Goal: Task Accomplishment & Management: Manage account settings

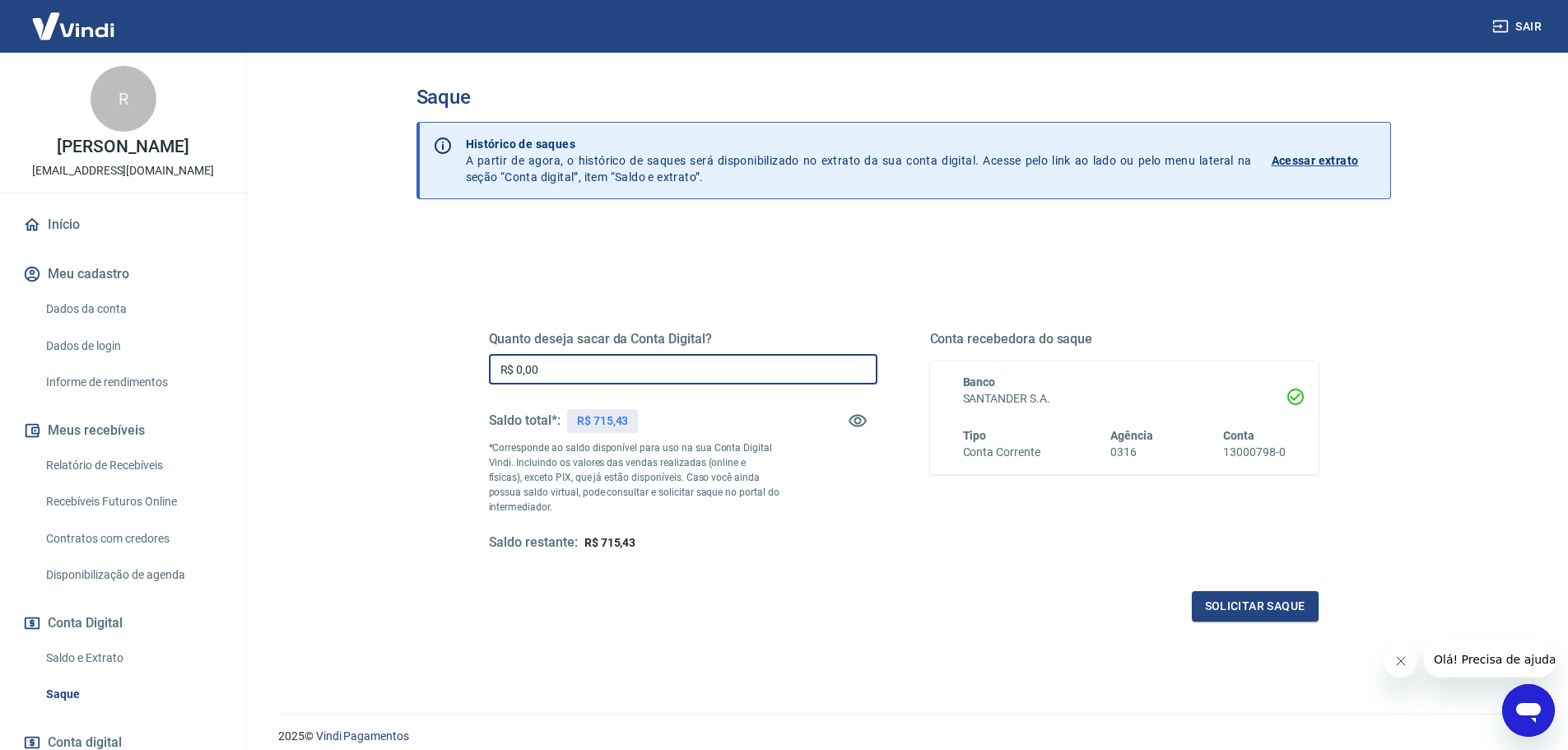
click at [587, 376] on input "R$ 0,00" at bounding box center [683, 370] width 389 height 30
click at [551, 370] on input "R$ 0,00" at bounding box center [683, 370] width 389 height 30
type input "R$ 500,00"
click at [1241, 605] on button "Solicitar saque" at bounding box center [1255, 607] width 127 height 30
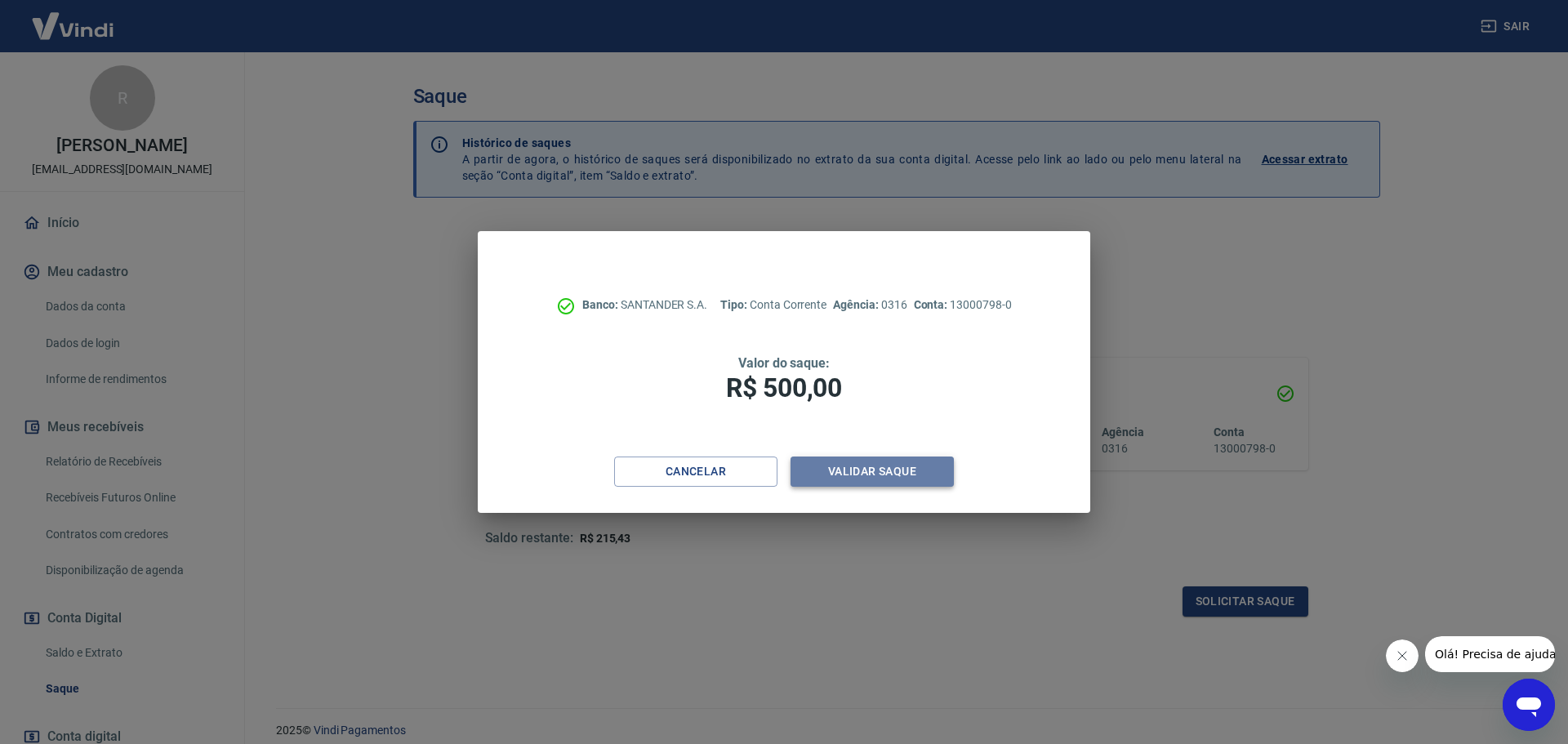
click at [910, 473] on button "Validar saque" at bounding box center [872, 472] width 164 height 30
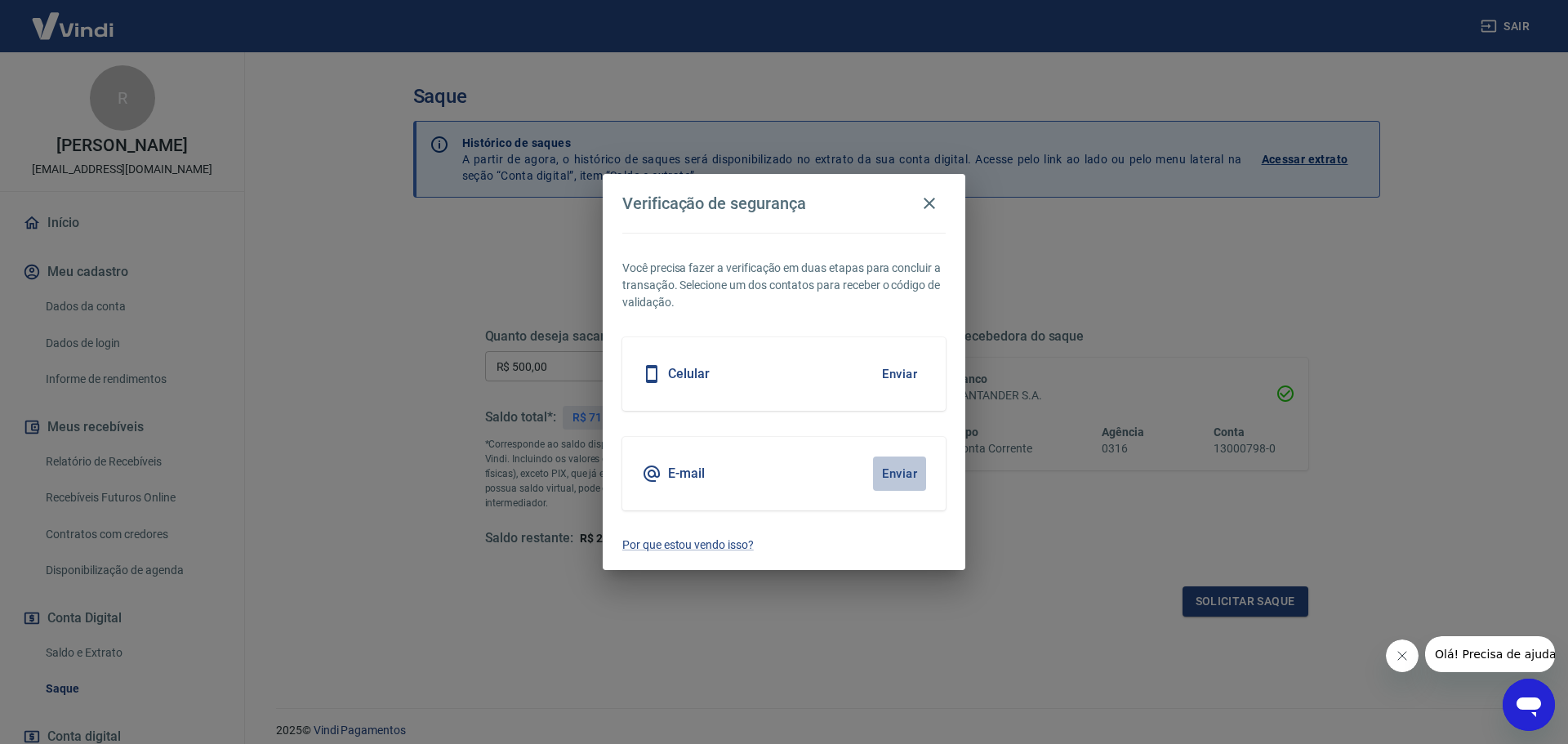
click at [910, 473] on button "Enviar" at bounding box center [900, 473] width 53 height 34
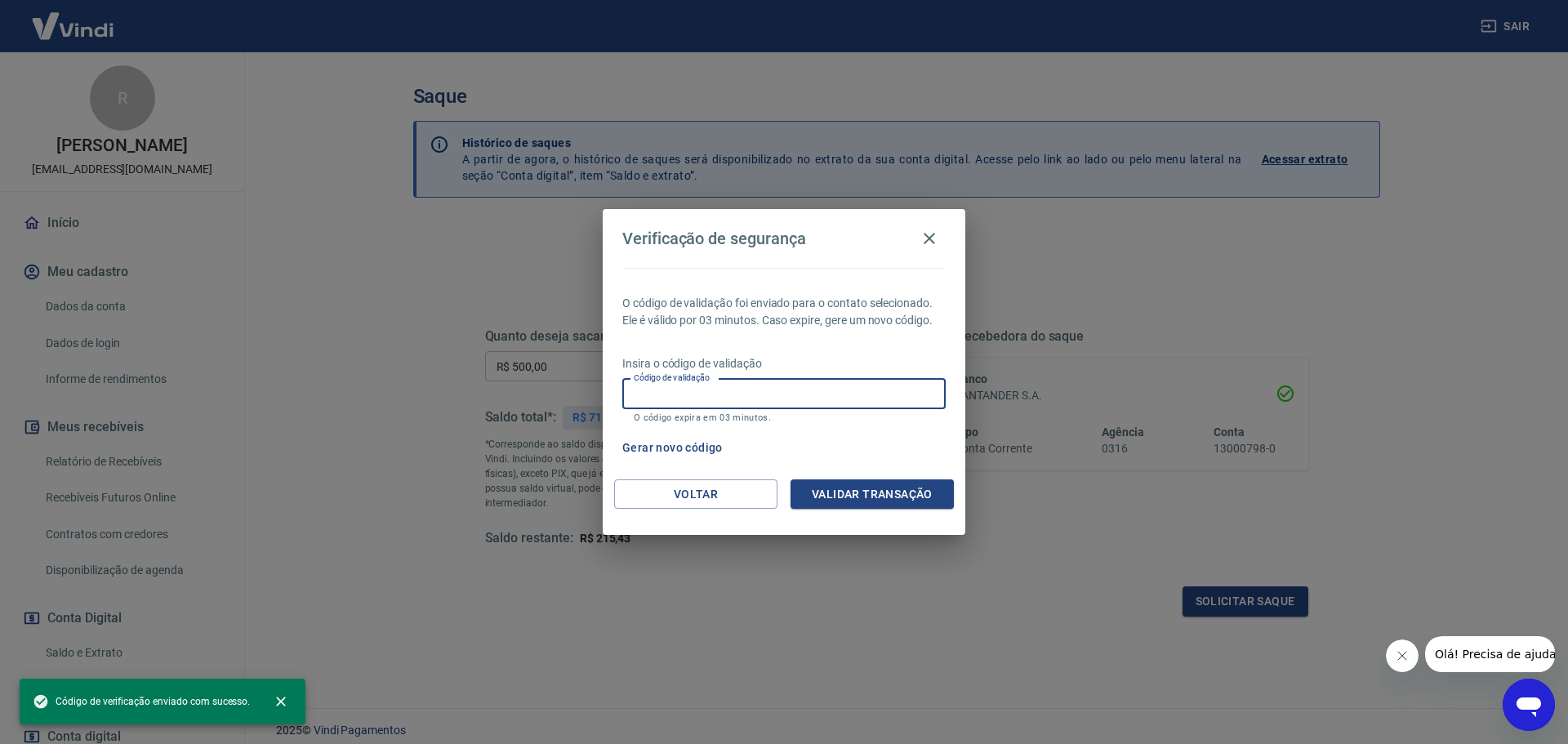
click at [666, 381] on div "Código de validação Código de validação O código expira em 03 minutos." at bounding box center [784, 401] width 324 height 44
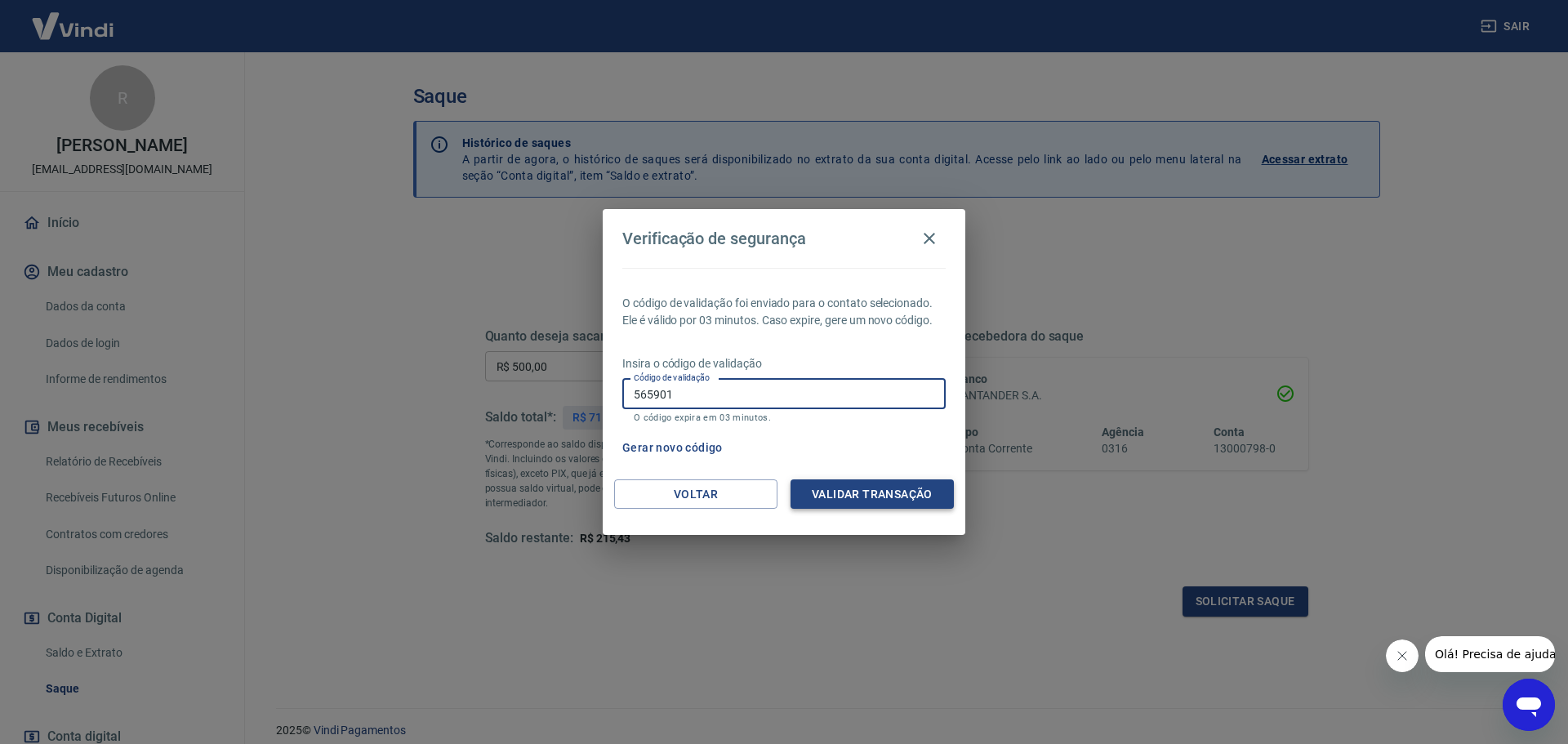
type input "565901"
click at [847, 493] on button "Validar transação" at bounding box center [872, 494] width 164 height 30
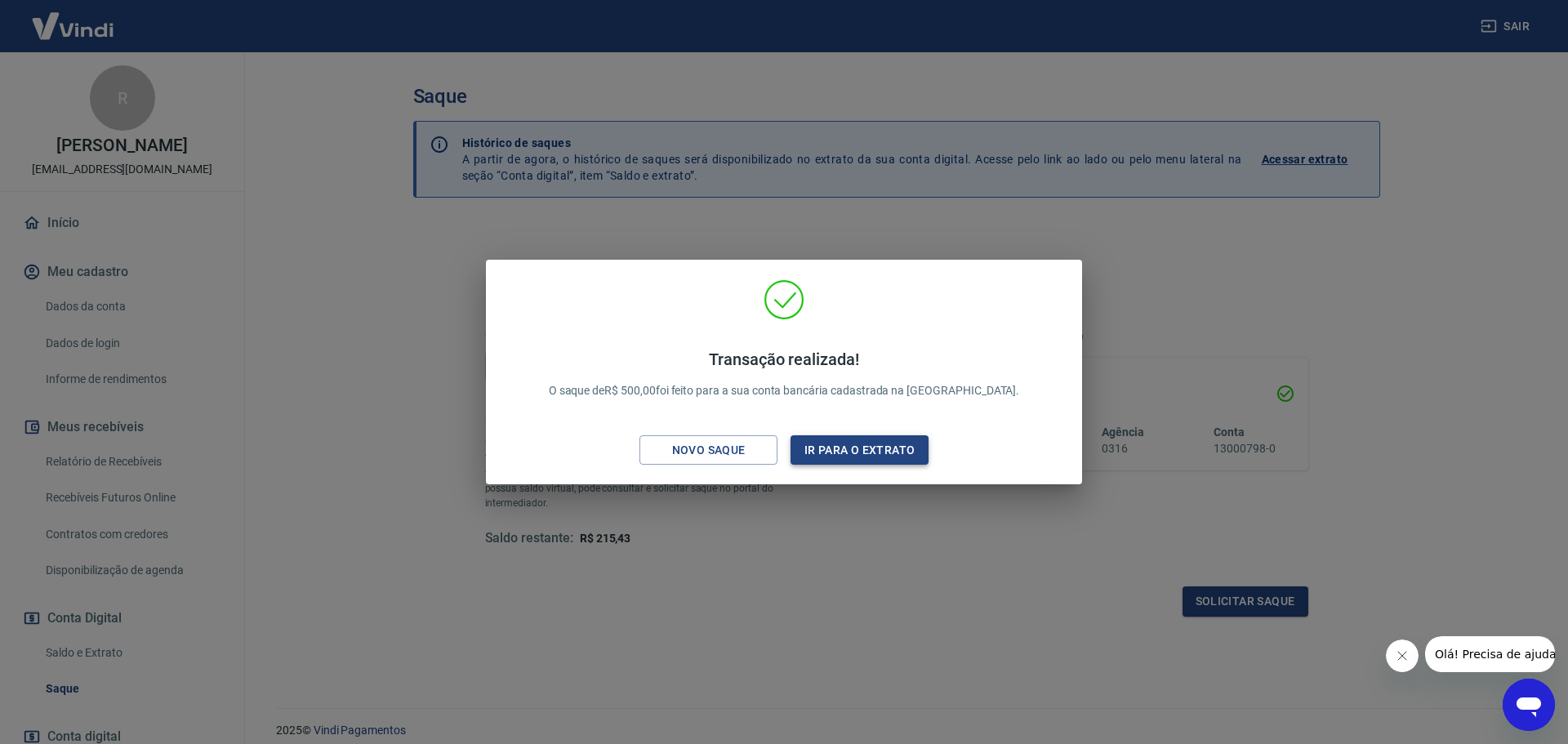
click at [875, 450] on button "Ir para o extrato" at bounding box center [859, 451] width 138 height 30
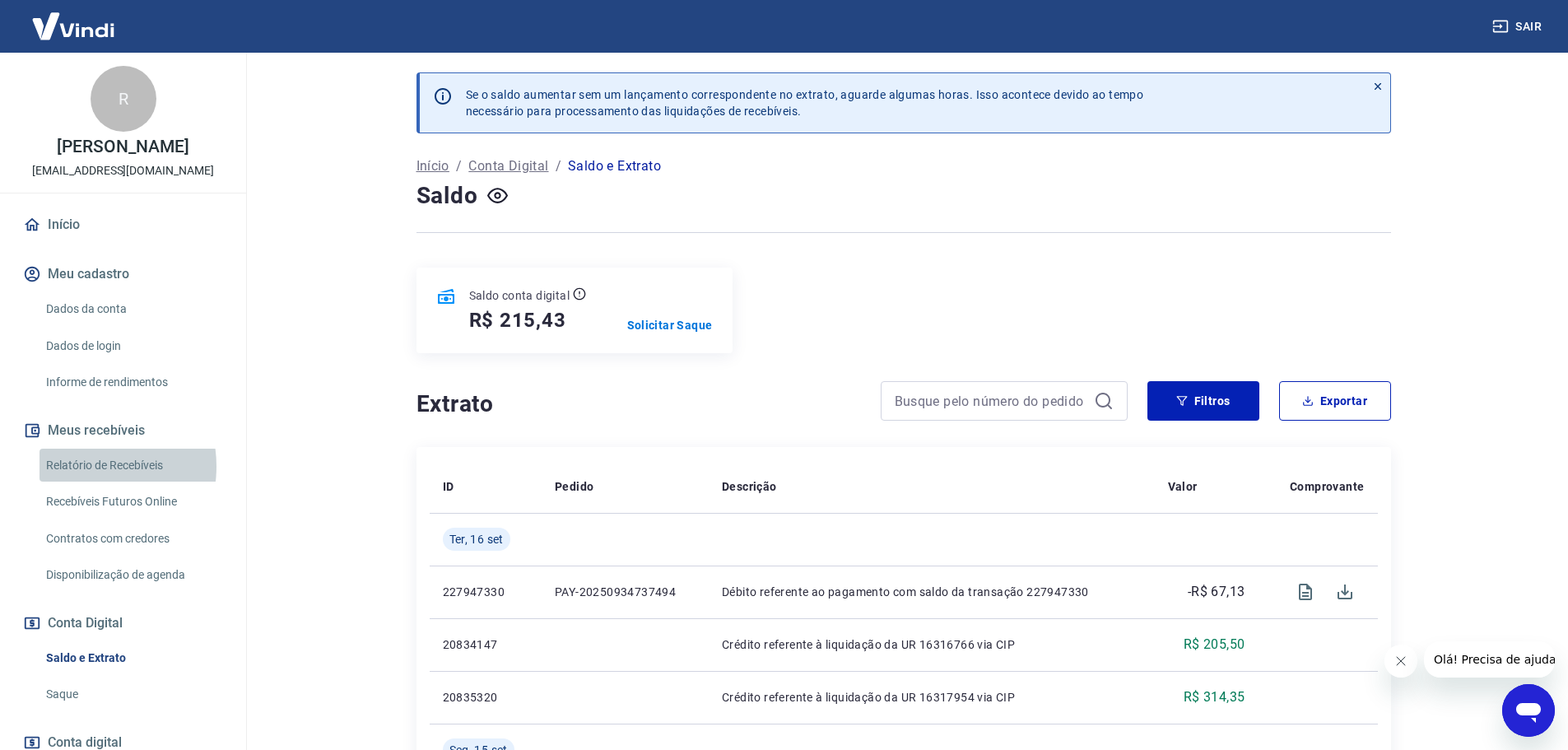
click at [77, 482] on link "Relatório de Recebíveis" at bounding box center [133, 465] width 187 height 34
